Goal: Task Accomplishment & Management: Use online tool/utility

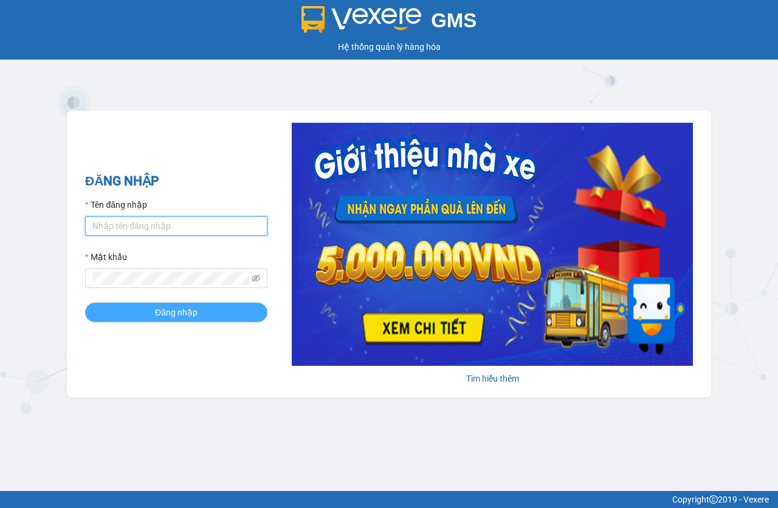
type input "baria.hoamaivt"
click at [200, 317] on button "Đăng nhập" at bounding box center [176, 312] width 182 height 19
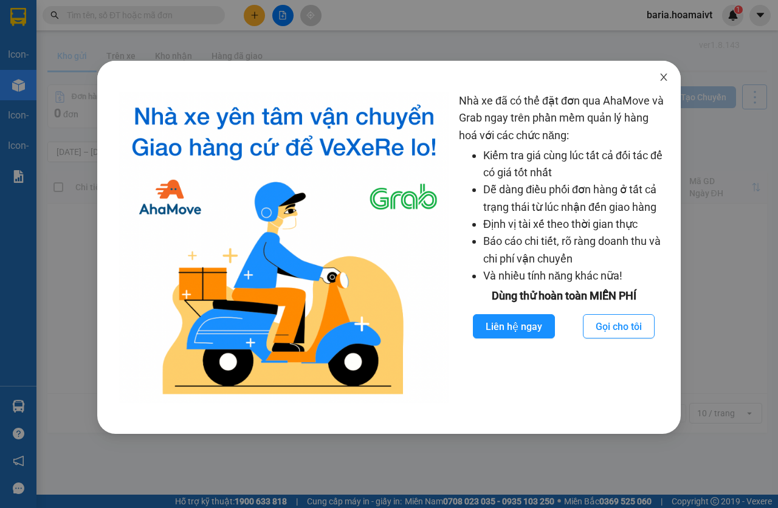
click at [664, 77] on icon "close" at bounding box center [663, 77] width 7 height 7
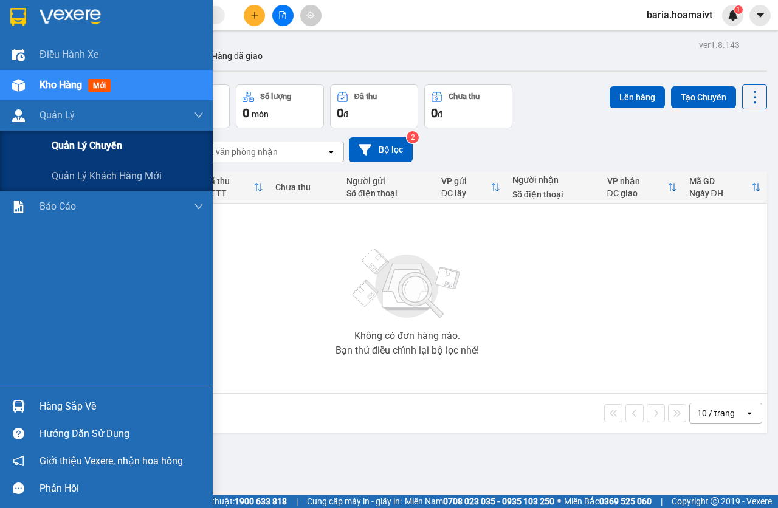
click at [91, 148] on span "Quản lý chuyến" at bounding box center [87, 145] width 71 height 15
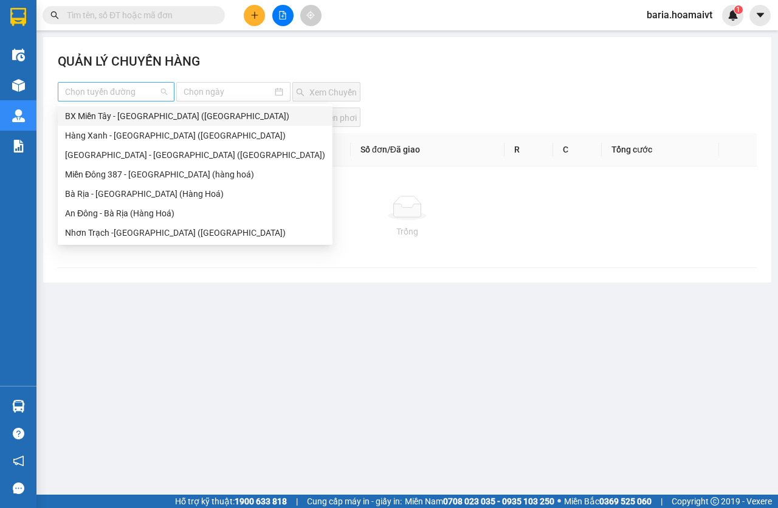
click at [159, 95] on div "Chọn tuyến đường" at bounding box center [116, 91] width 117 height 19
click at [123, 161] on div "[GEOGRAPHIC_DATA] - [GEOGRAPHIC_DATA] ([GEOGRAPHIC_DATA])" at bounding box center [195, 154] width 260 height 13
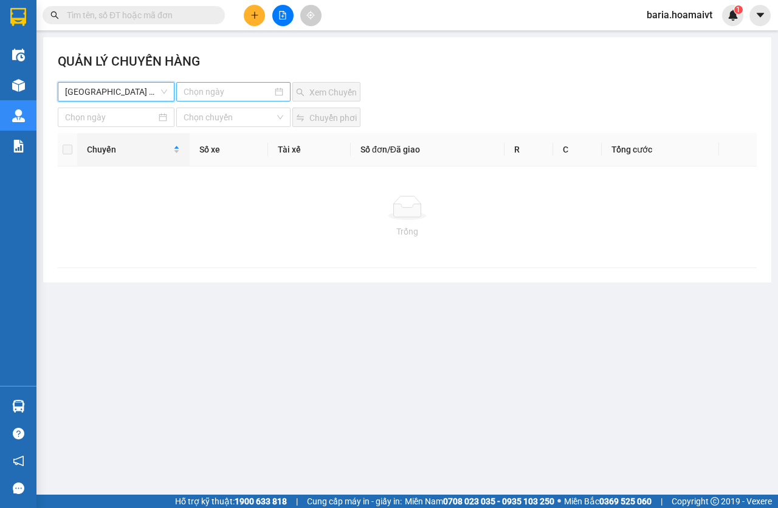
click at [235, 88] on input at bounding box center [228, 91] width 89 height 13
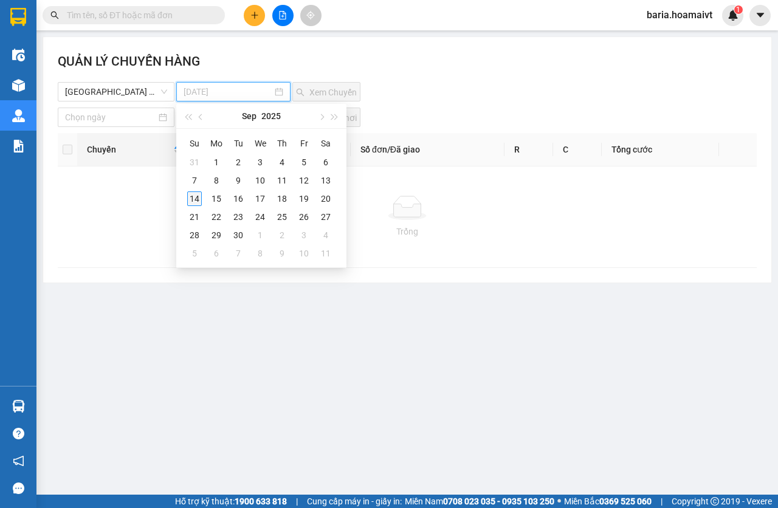
type input "[DATE]"
drag, startPoint x: 195, startPoint y: 201, endPoint x: 271, endPoint y: 153, distance: 89.6
click at [195, 198] on div "14" at bounding box center [194, 199] width 15 height 15
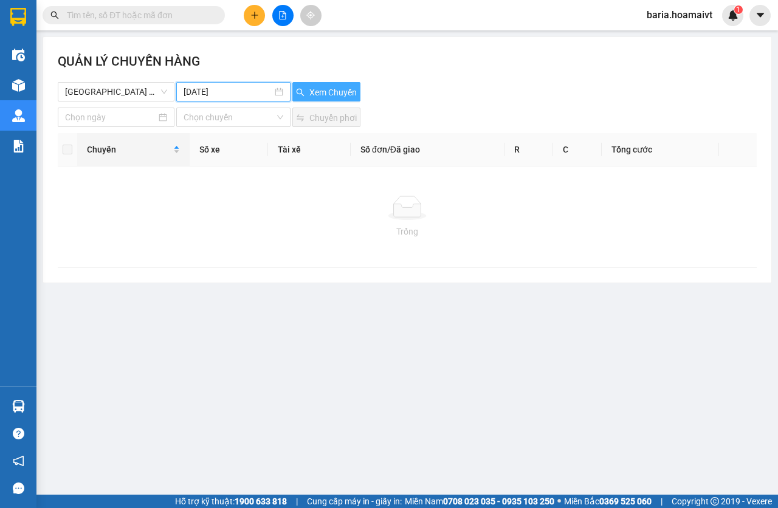
click at [347, 91] on span "Xem Chuyến" at bounding box center [333, 92] width 47 height 13
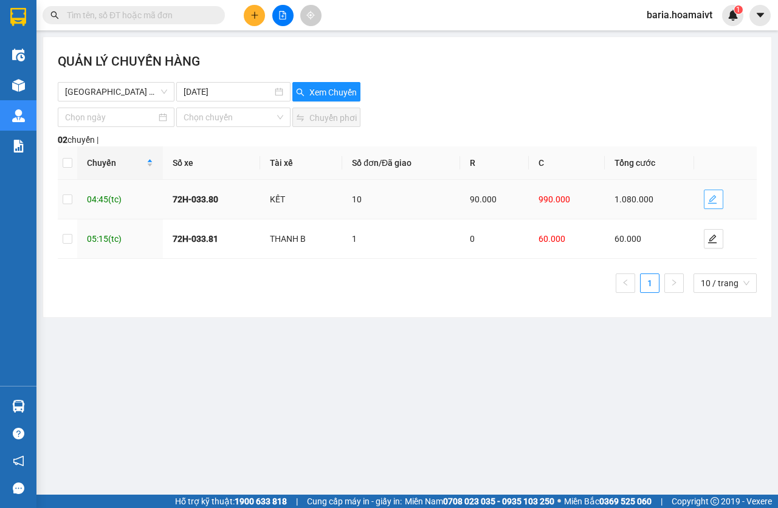
click at [715, 195] on icon "edit" at bounding box center [713, 200] width 10 height 10
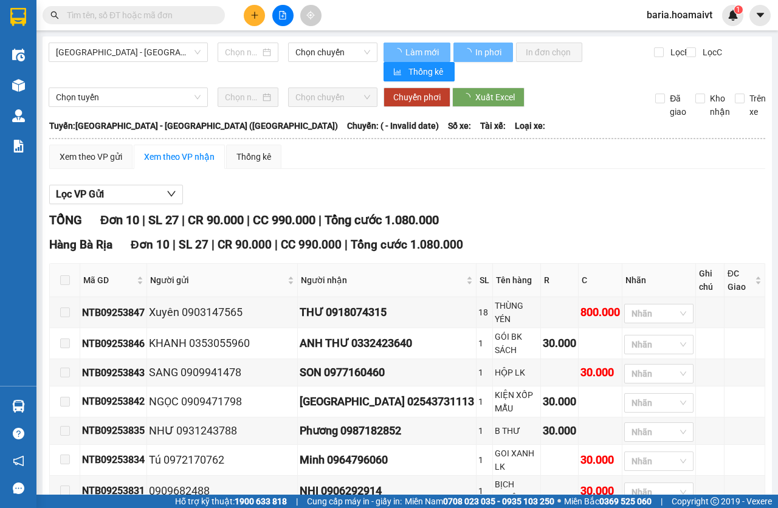
type input "[DATE]"
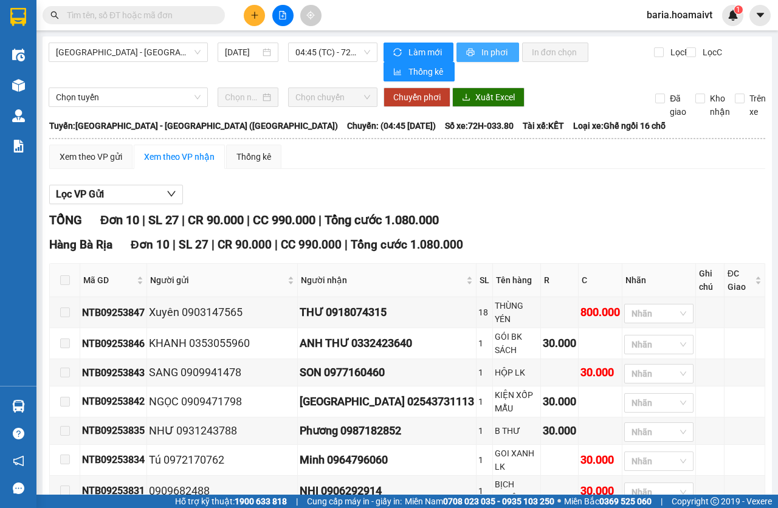
click at [482, 54] on span "In phơi" at bounding box center [496, 52] width 28 height 13
